Goal: Information Seeking & Learning: Learn about a topic

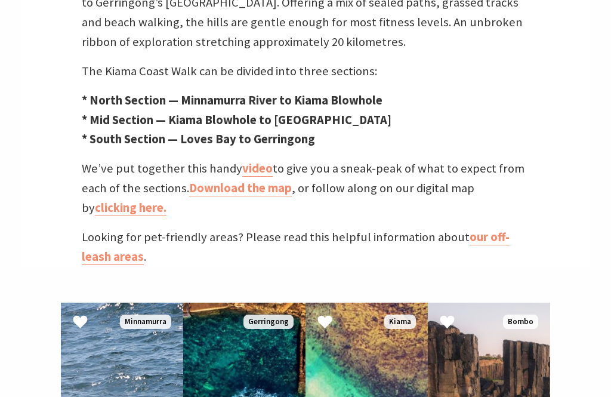
scroll to position [476, 0]
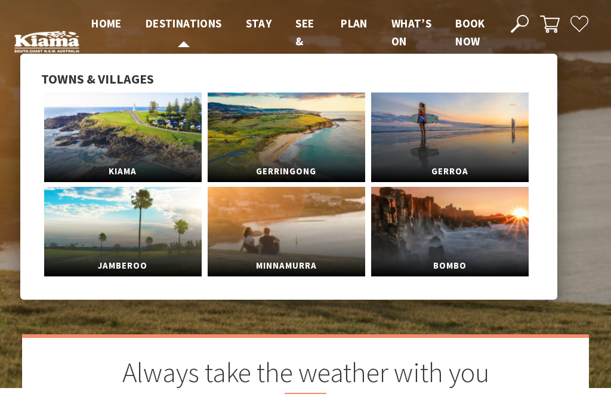
click at [158, 22] on span "Destinations" at bounding box center [184, 23] width 76 height 14
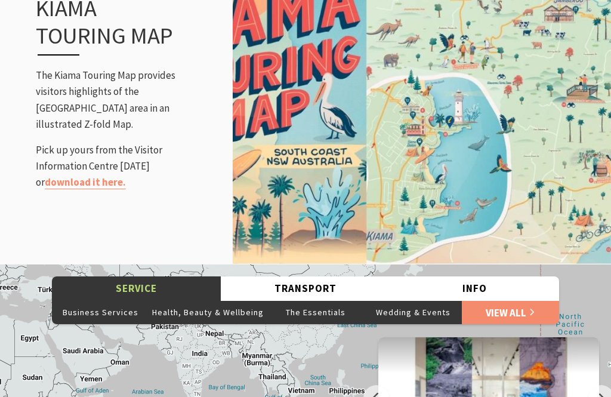
scroll to position [1534, 0]
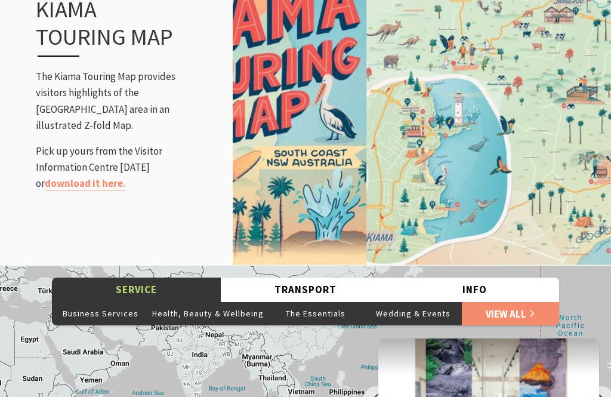
click at [126, 177] on link "download it here." at bounding box center [85, 184] width 81 height 14
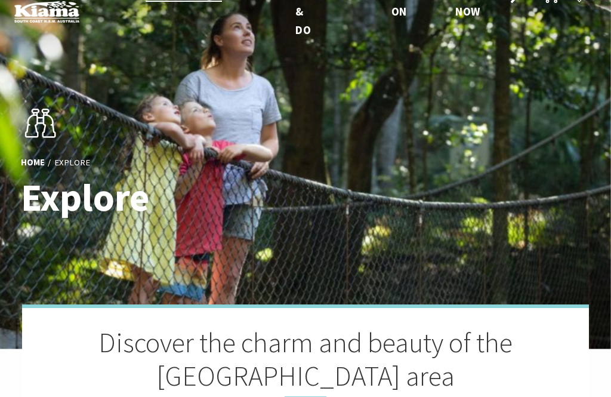
scroll to position [0, 0]
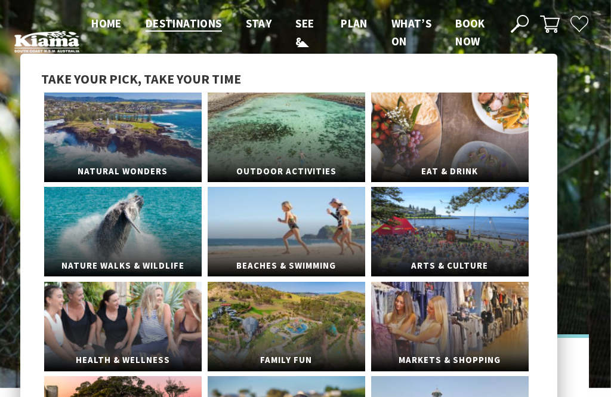
click at [300, 34] on span "See & Do" at bounding box center [304, 41] width 18 height 51
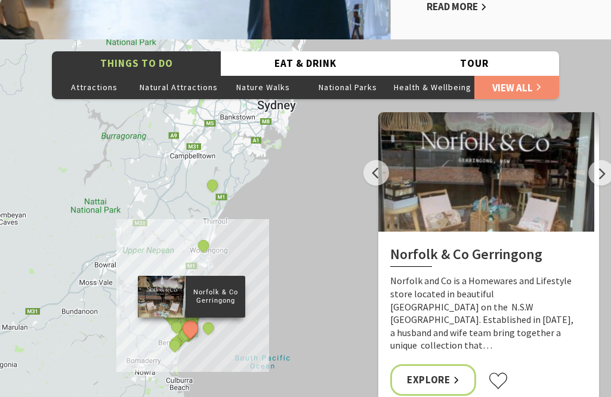
scroll to position [2531, 0]
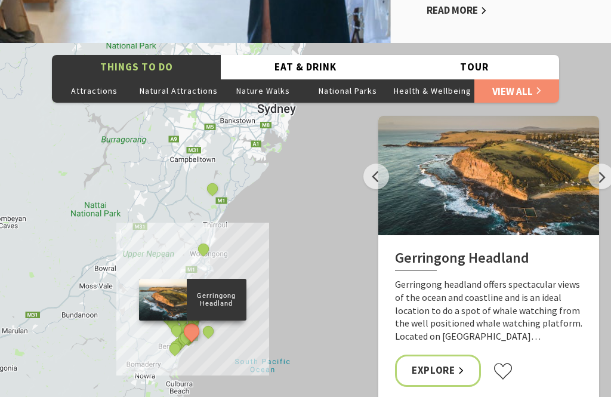
click at [606, 164] on button "Next" at bounding box center [601, 177] width 26 height 26
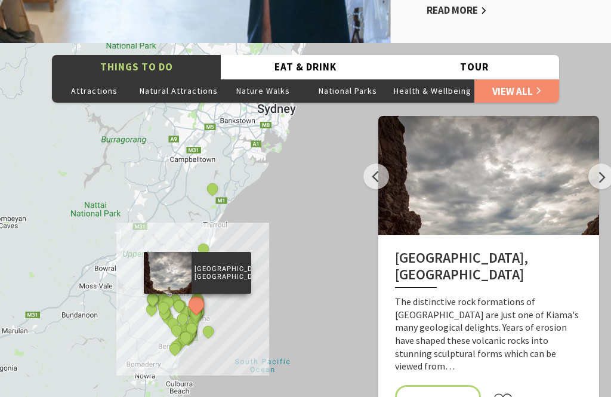
click at [604, 164] on button "Next" at bounding box center [601, 177] width 26 height 26
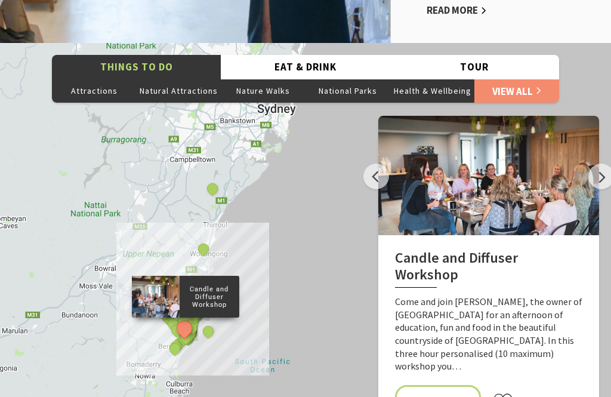
click at [607, 164] on button "Next" at bounding box center [601, 177] width 26 height 26
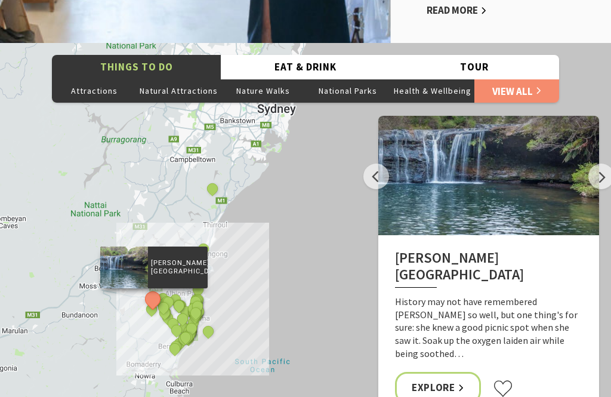
click at [604, 164] on button "Next" at bounding box center [601, 177] width 26 height 26
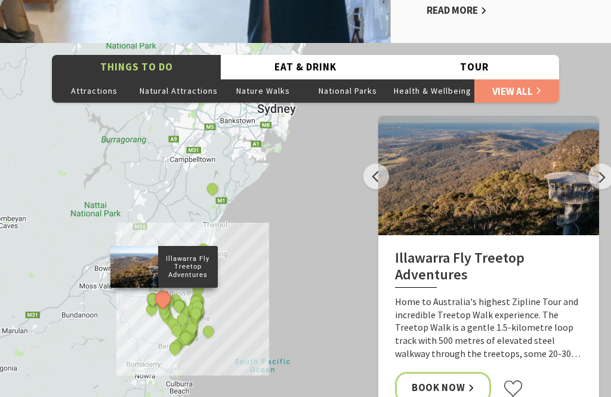
click at [603, 164] on button "Next" at bounding box center [601, 177] width 26 height 26
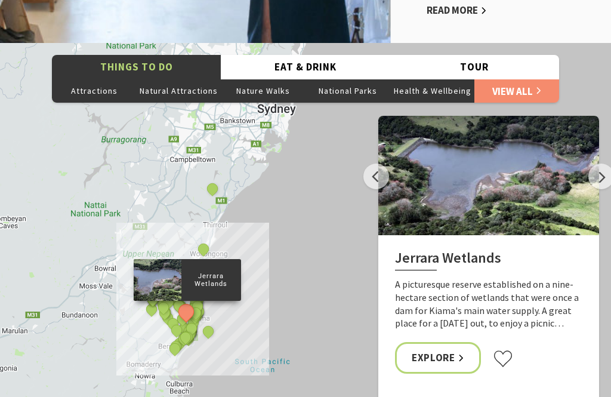
click at [604, 164] on button "Next" at bounding box center [601, 177] width 26 height 26
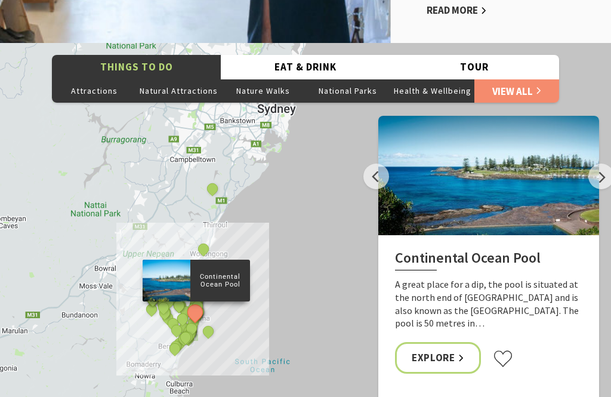
click at [603, 164] on button "Next" at bounding box center [601, 177] width 26 height 26
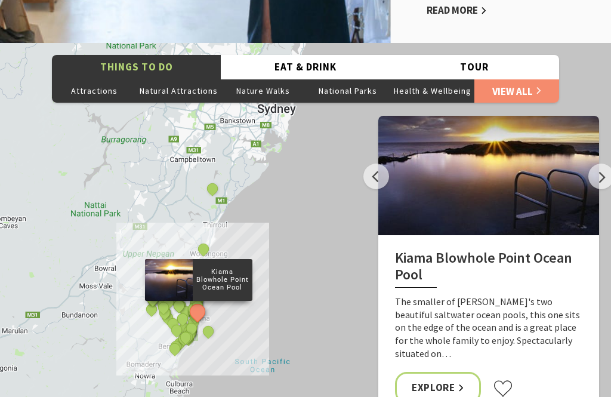
click at [605, 164] on button "Next" at bounding box center [601, 177] width 26 height 26
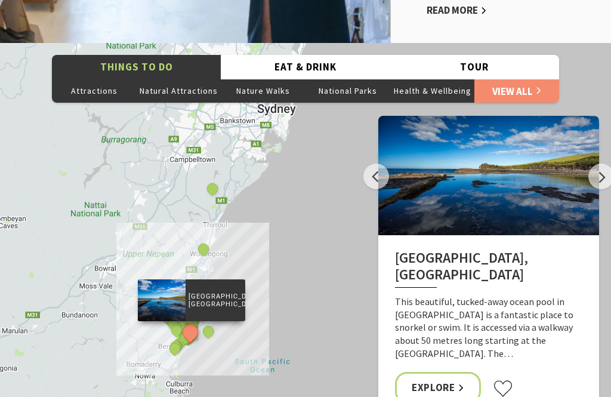
click at [373, 164] on button "Previous" at bounding box center [376, 177] width 26 height 26
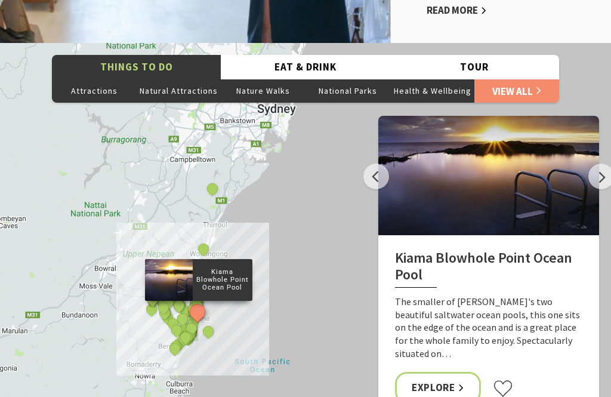
click at [605, 164] on button "Next" at bounding box center [601, 177] width 26 height 26
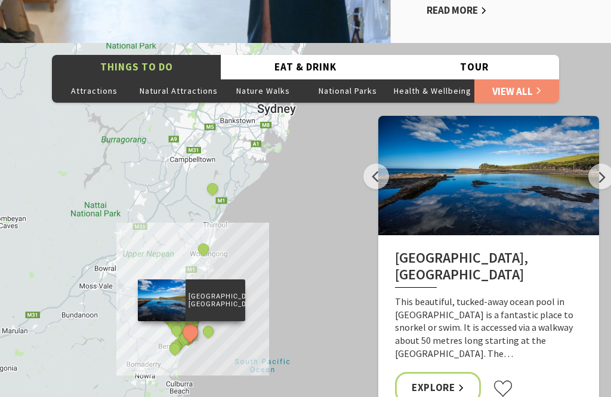
click at [604, 164] on button "Next" at bounding box center [601, 177] width 26 height 26
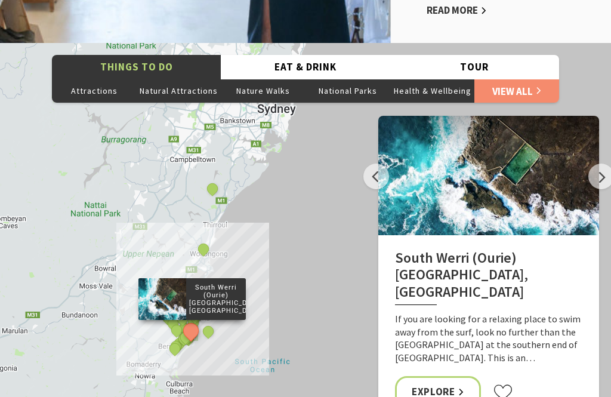
click at [604, 164] on button "Next" at bounding box center [601, 177] width 26 height 26
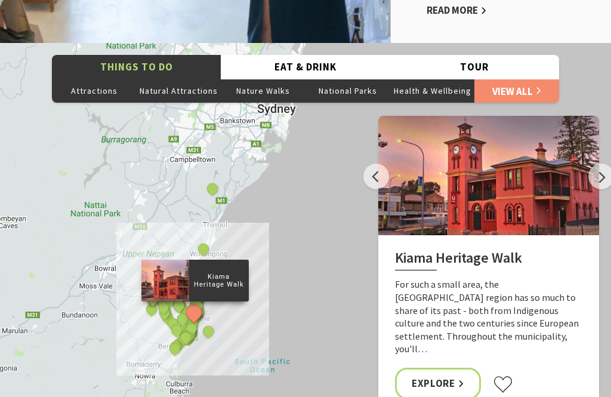
click at [459, 368] on link "Explore" at bounding box center [438, 384] width 86 height 32
click at [449, 368] on link "Explore" at bounding box center [438, 384] width 86 height 32
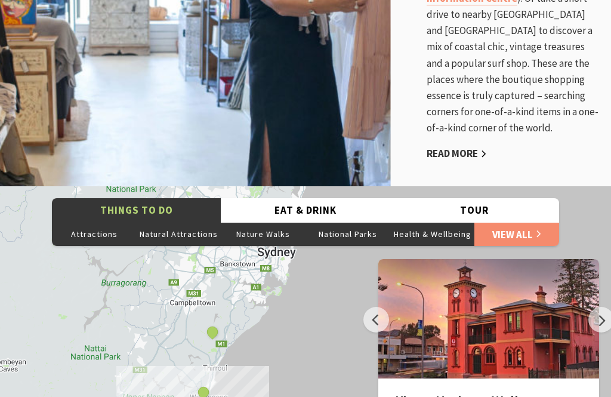
scroll to position [2387, 0]
click at [299, 198] on button "Eat & Drink" at bounding box center [305, 210] width 169 height 24
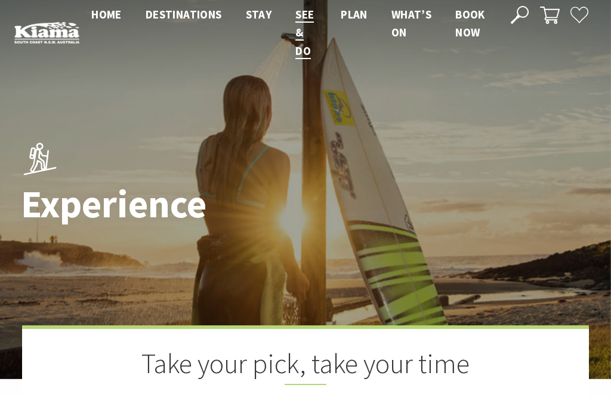
scroll to position [0, 0]
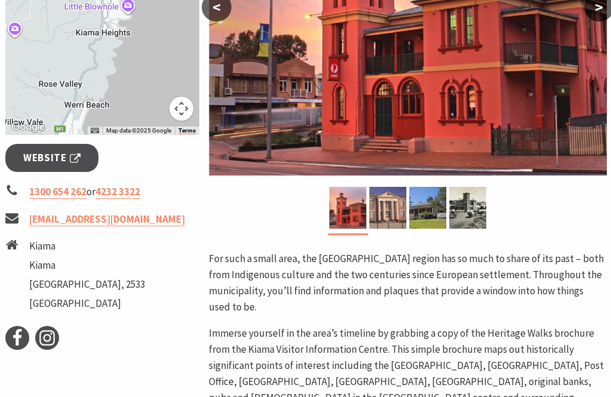
scroll to position [347, 0]
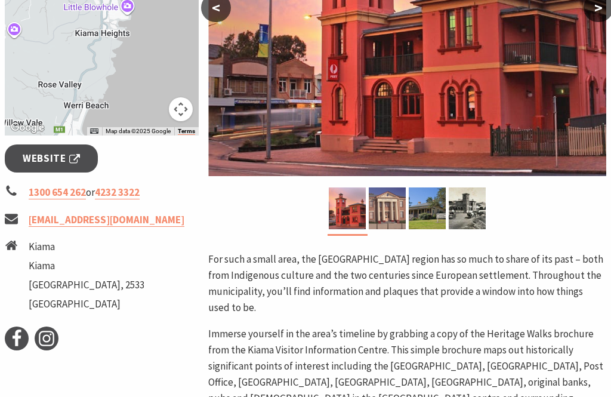
click at [395, 212] on img at bounding box center [387, 208] width 37 height 42
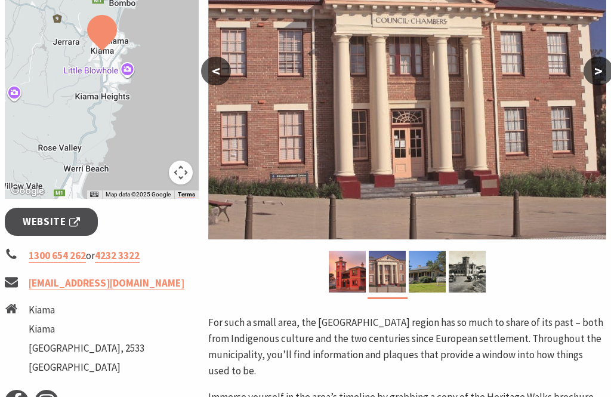
scroll to position [283, 0]
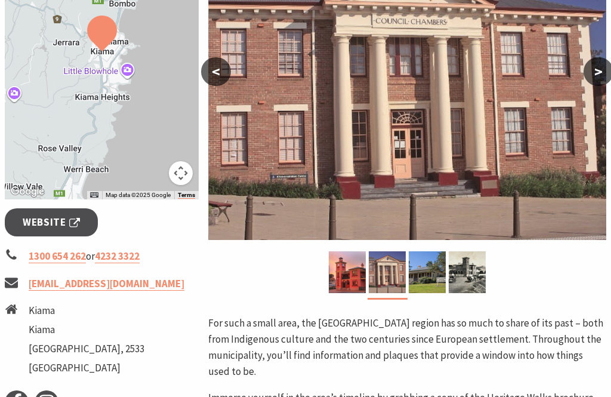
click at [448, 282] on div at bounding box center [468, 272] width 40 height 42
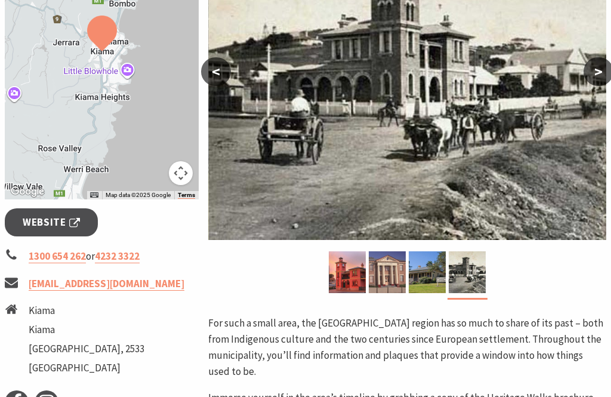
click at [430, 279] on img at bounding box center [427, 272] width 37 height 42
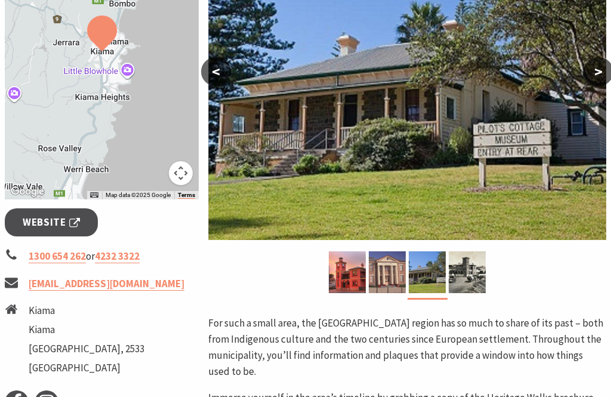
click at [474, 283] on img at bounding box center [467, 272] width 37 height 42
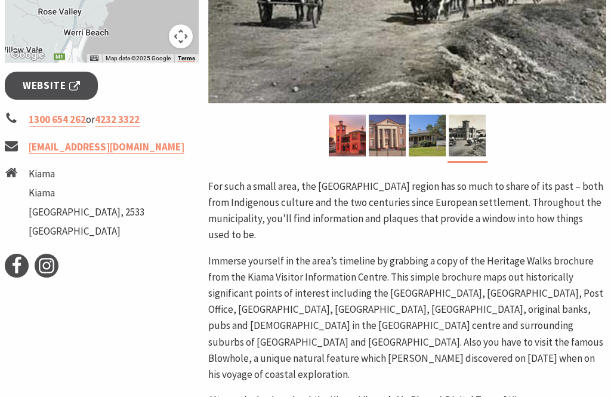
scroll to position [419, 0]
click at [32, 82] on span "Website" at bounding box center [51, 86] width 57 height 16
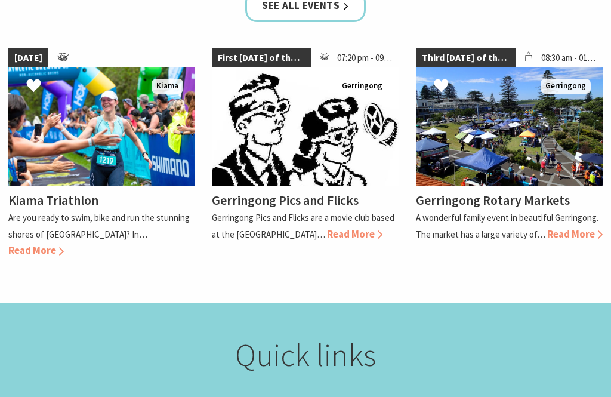
scroll to position [1062, 0]
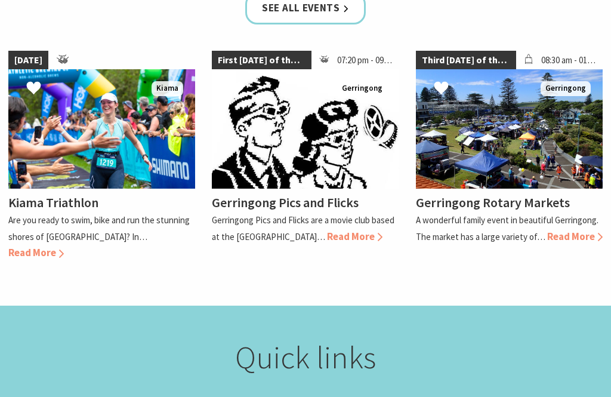
click at [575, 232] on span "Read More" at bounding box center [574, 236] width 55 height 13
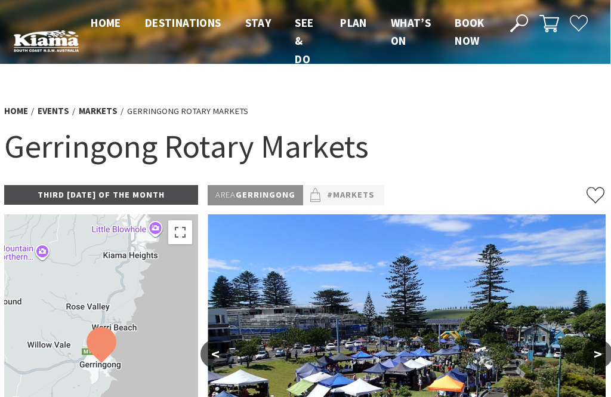
scroll to position [0, 1]
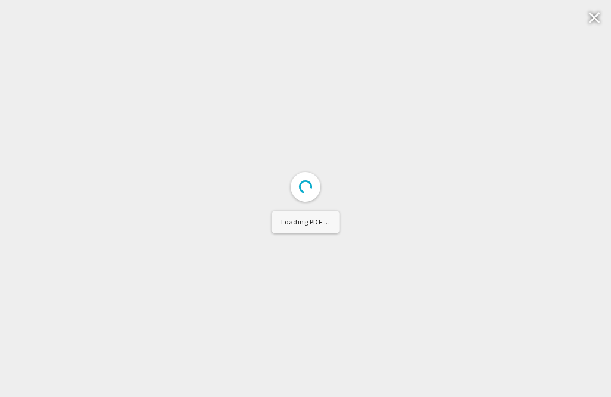
scroll to position [91, 0]
